Goal: Task Accomplishment & Management: Contribute content

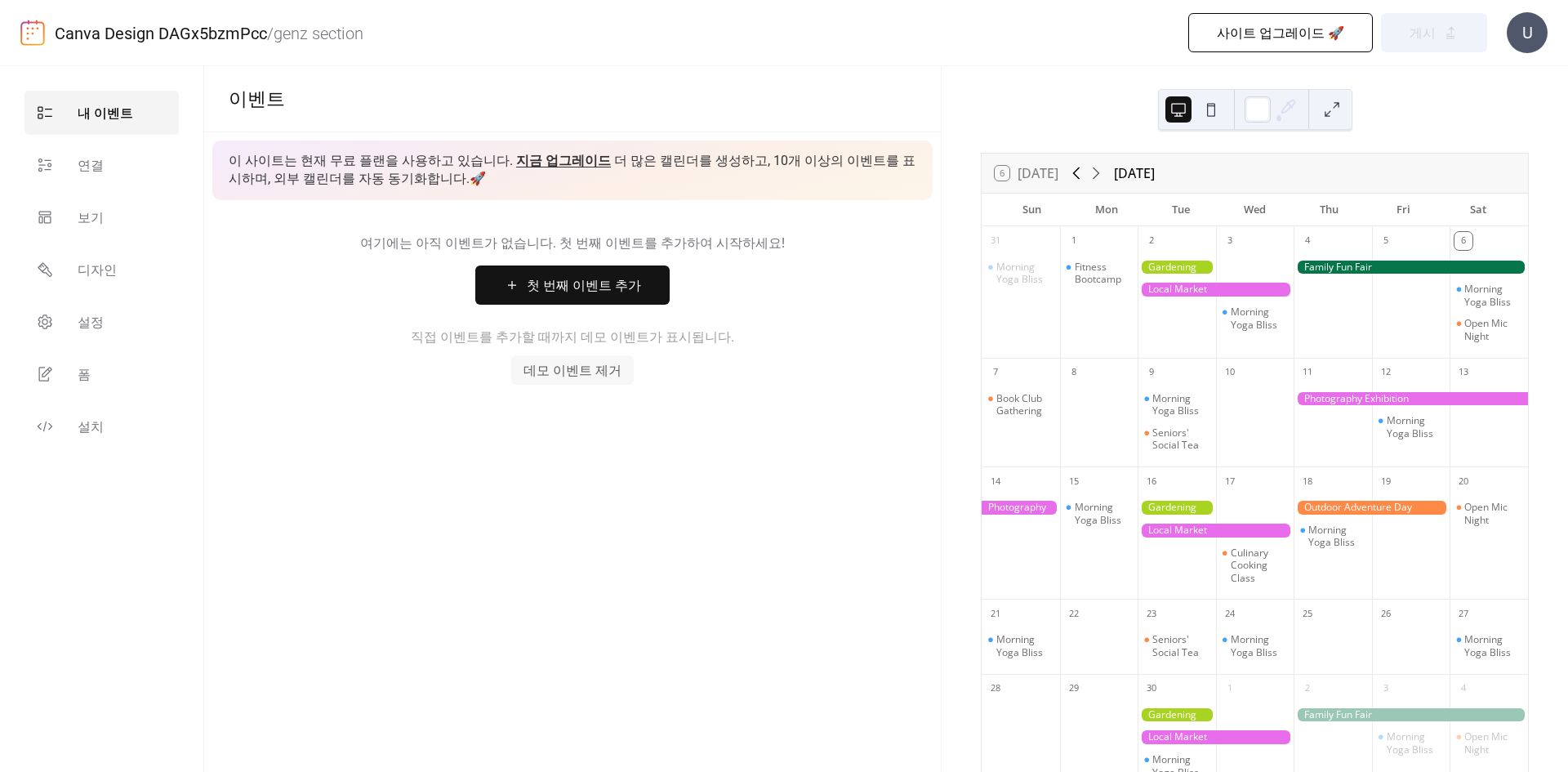
click at [1084, 170] on icon at bounding box center [1077, 173] width 20 height 20
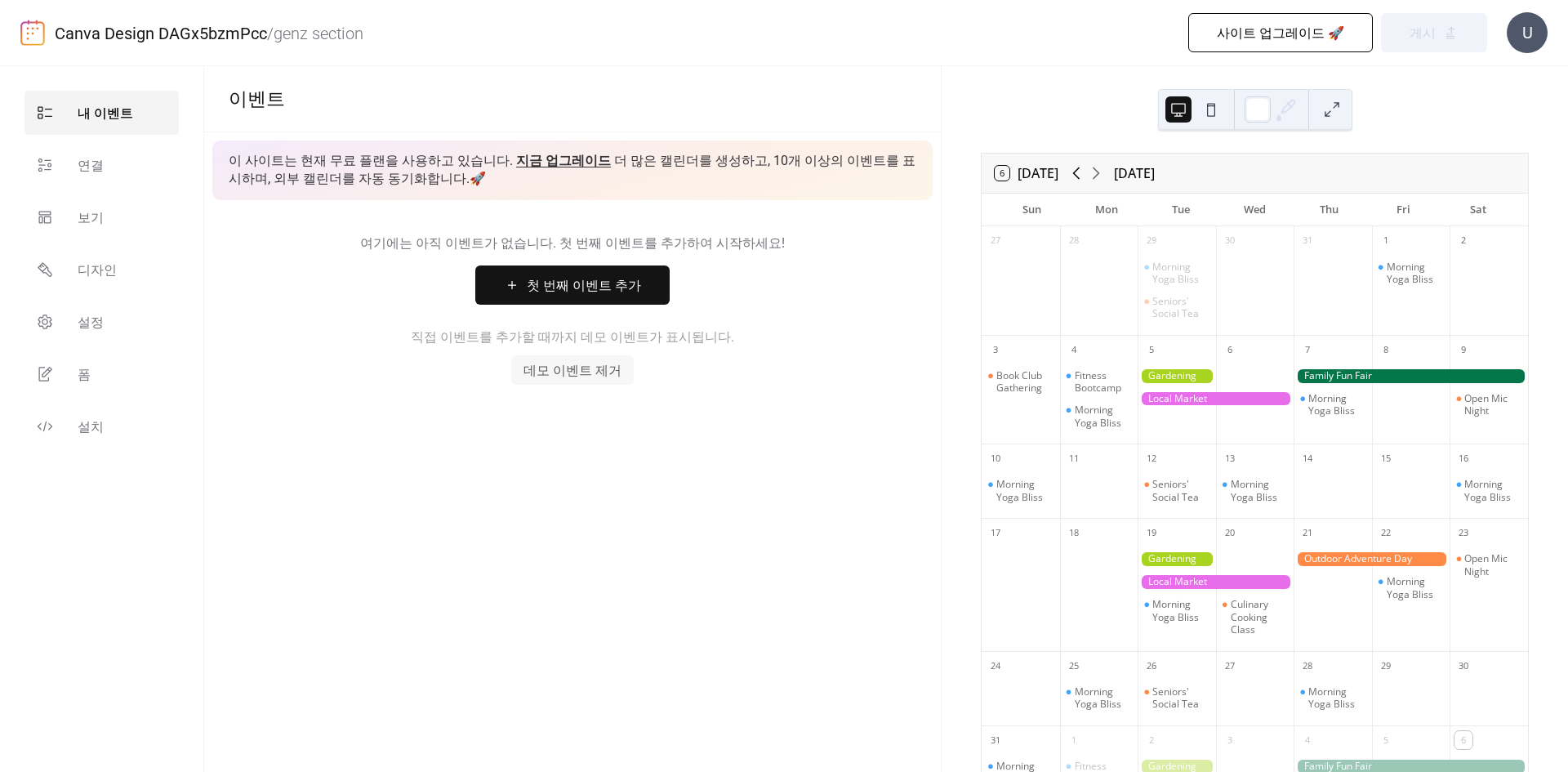
click at [1084, 170] on icon at bounding box center [1077, 173] width 20 height 20
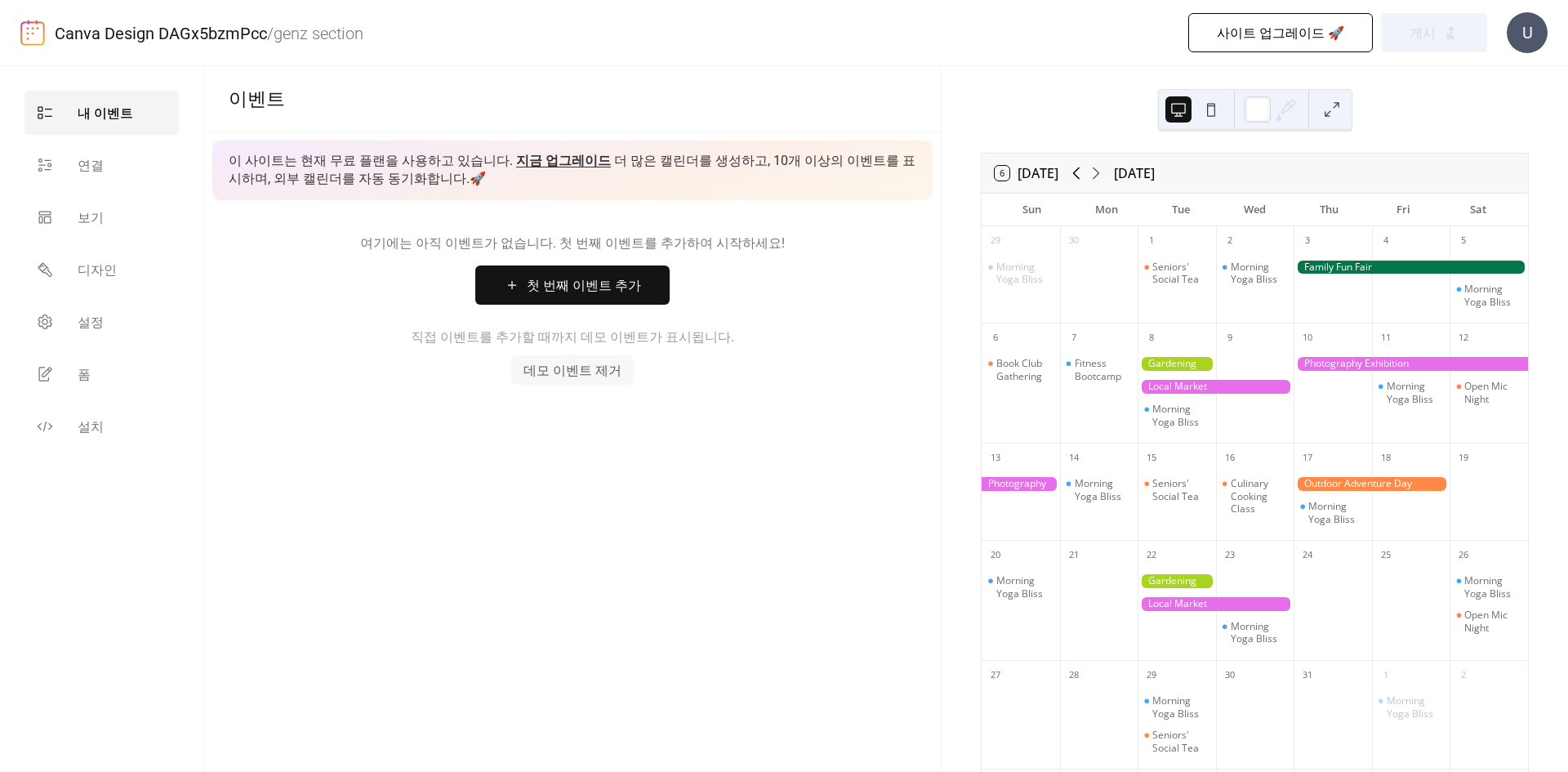
click at [1084, 170] on icon at bounding box center [1077, 173] width 20 height 20
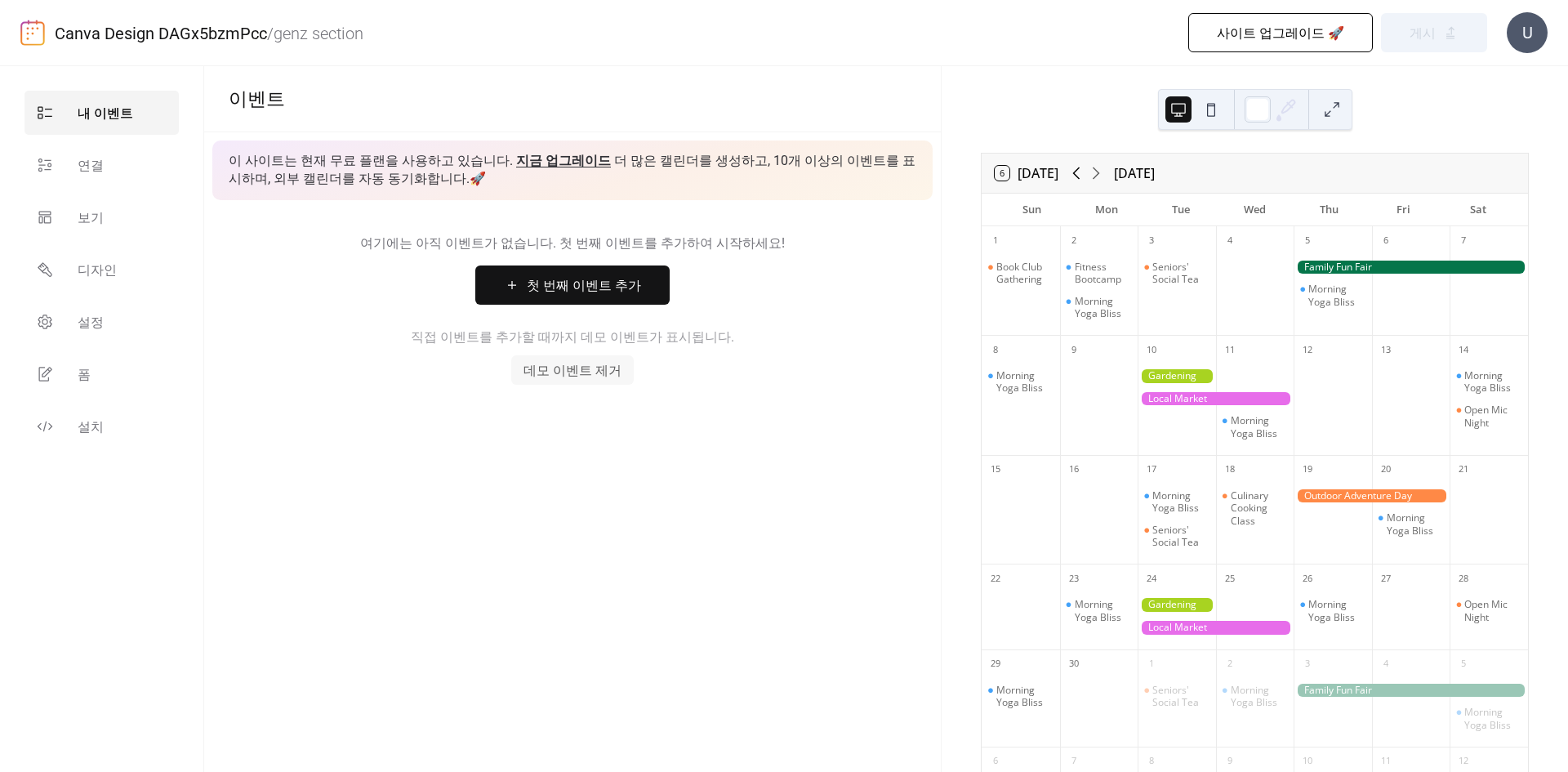
click at [1084, 170] on icon at bounding box center [1077, 173] width 20 height 20
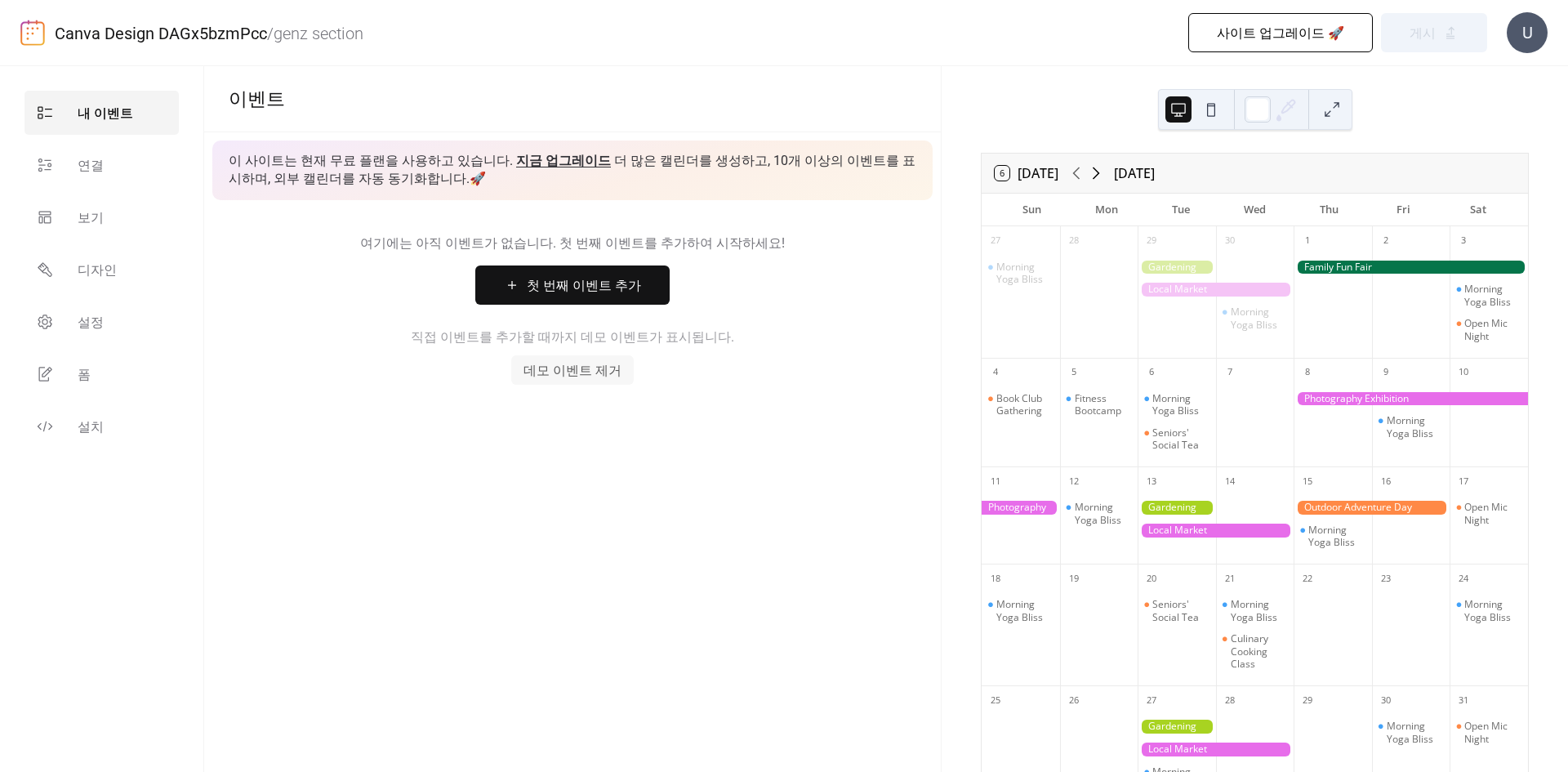
click at [1101, 166] on icon at bounding box center [1096, 173] width 20 height 20
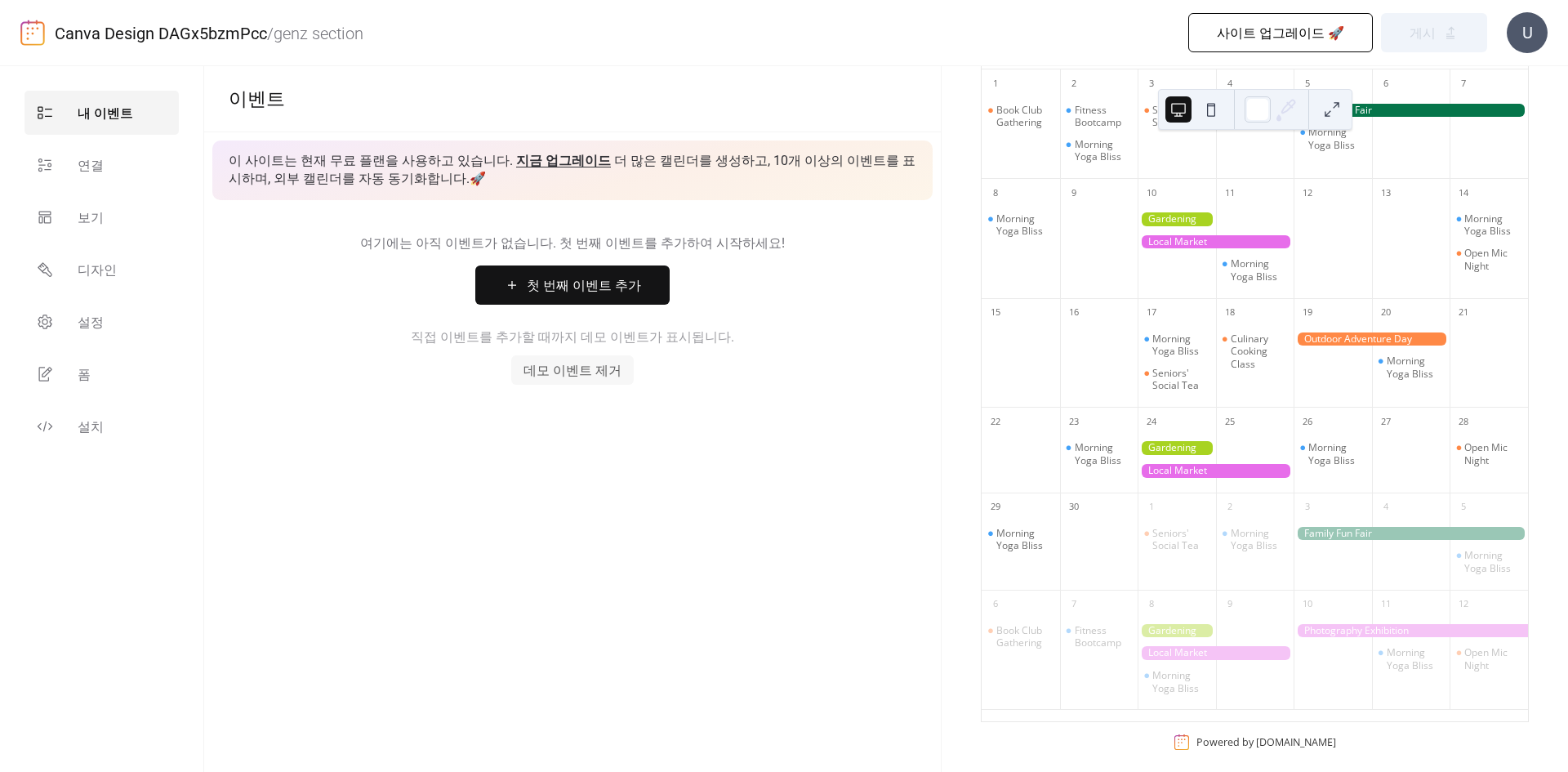
scroll to position [164, 0]
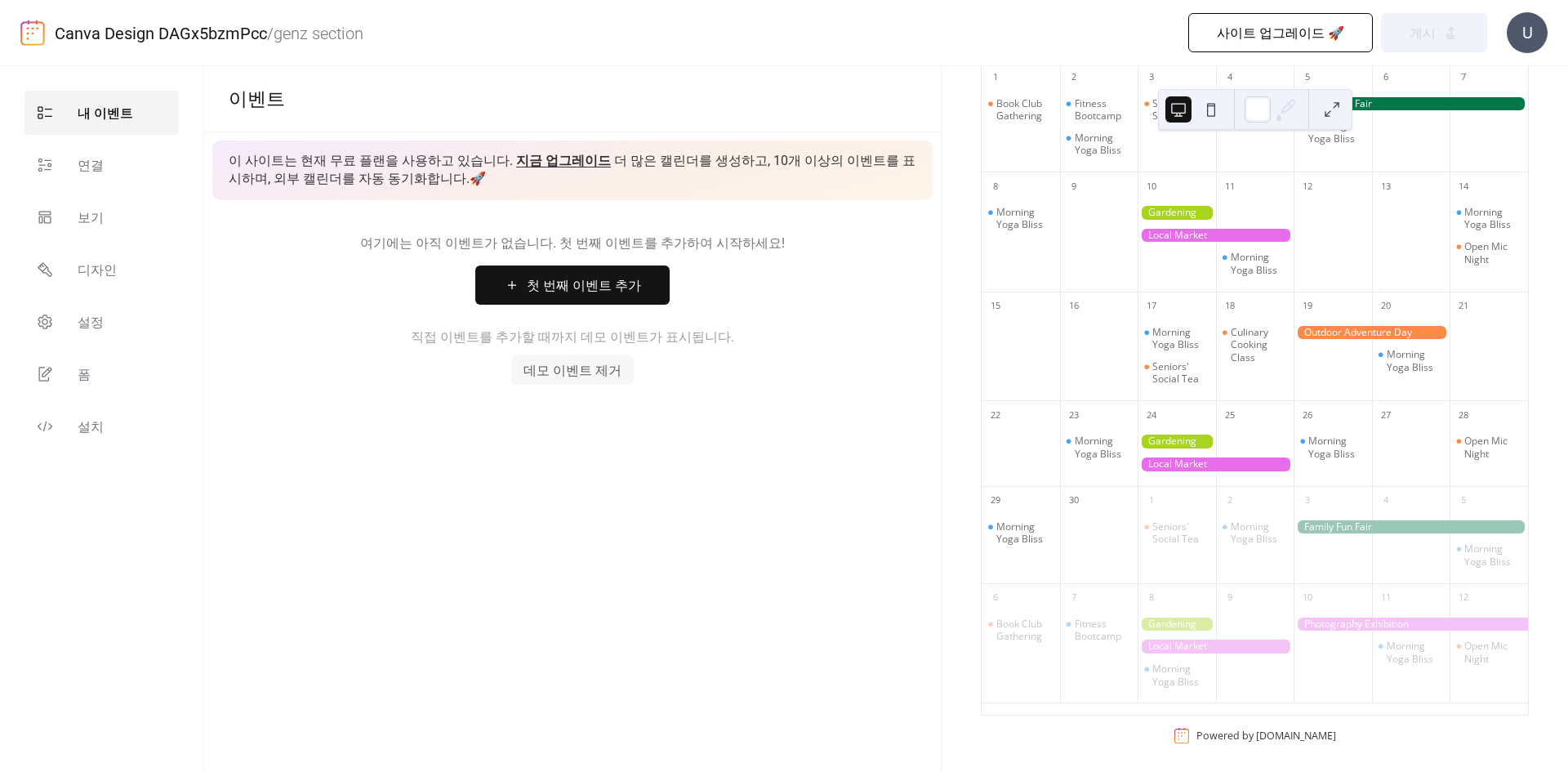
click at [1179, 229] on div at bounding box center [1215, 236] width 156 height 14
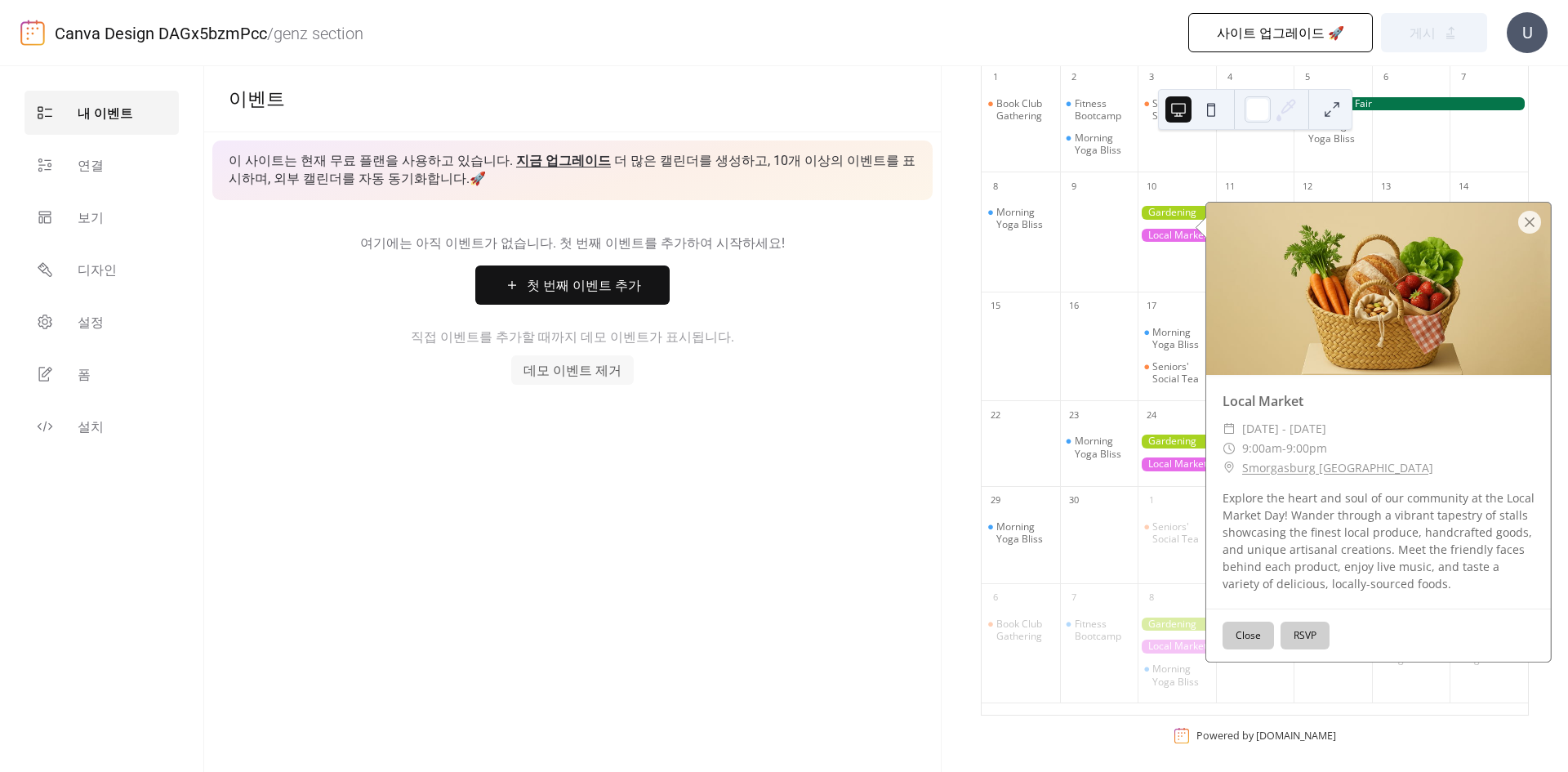
click at [1548, 231] on div at bounding box center [1379, 289] width 345 height 172
click at [1532, 230] on div at bounding box center [1530, 222] width 23 height 23
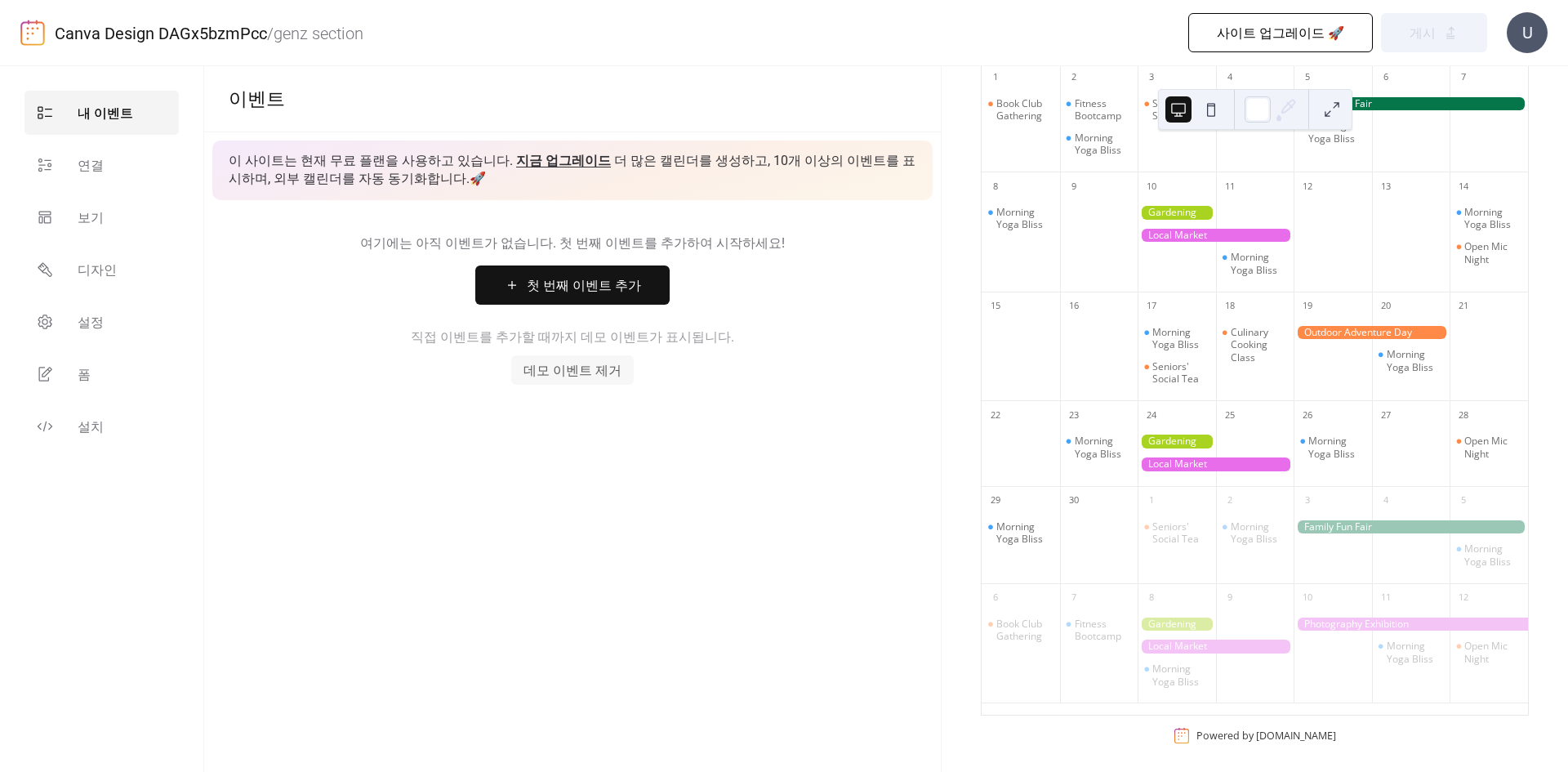
click at [635, 279] on span "첫 번째 이벤트 추가" at bounding box center [584, 286] width 114 height 20
